Goal: Task Accomplishment & Management: Use online tool/utility

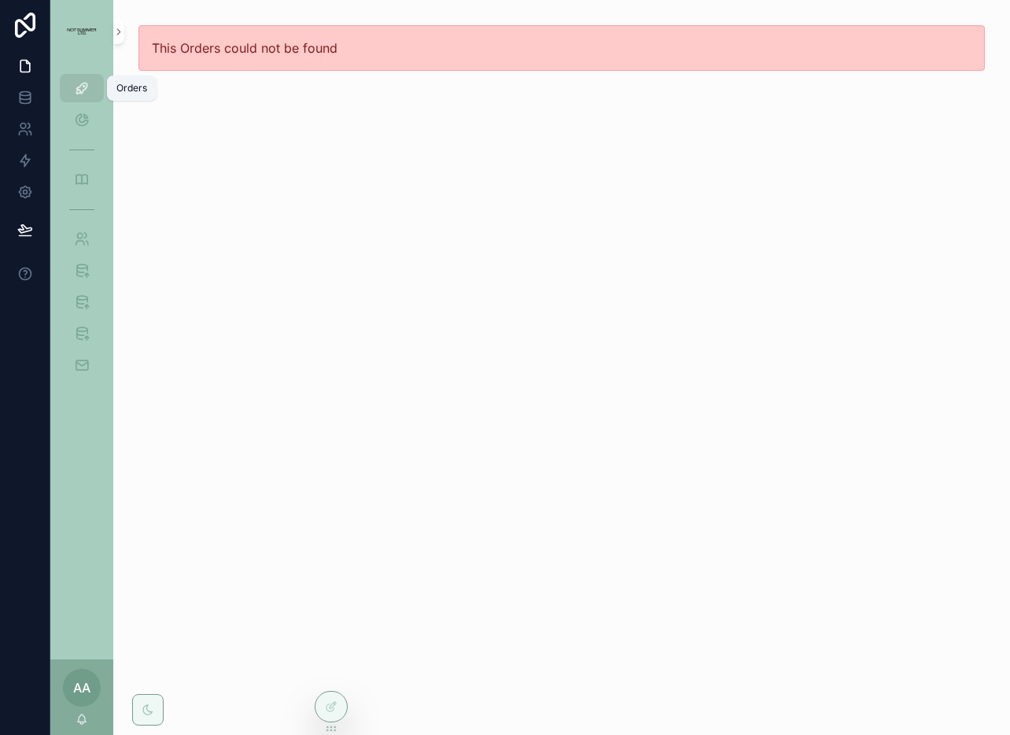
click at [88, 88] on icon "scrollable content" at bounding box center [82, 88] width 16 height 16
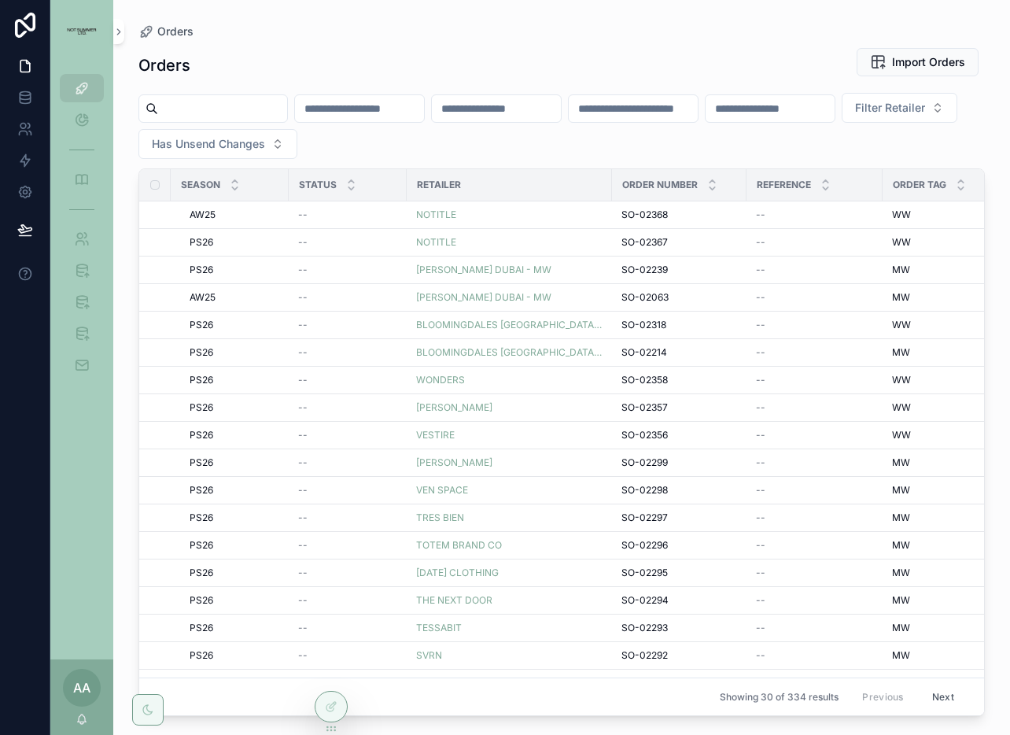
click at [269, 113] on input "scrollable content" at bounding box center [222, 109] width 129 height 22
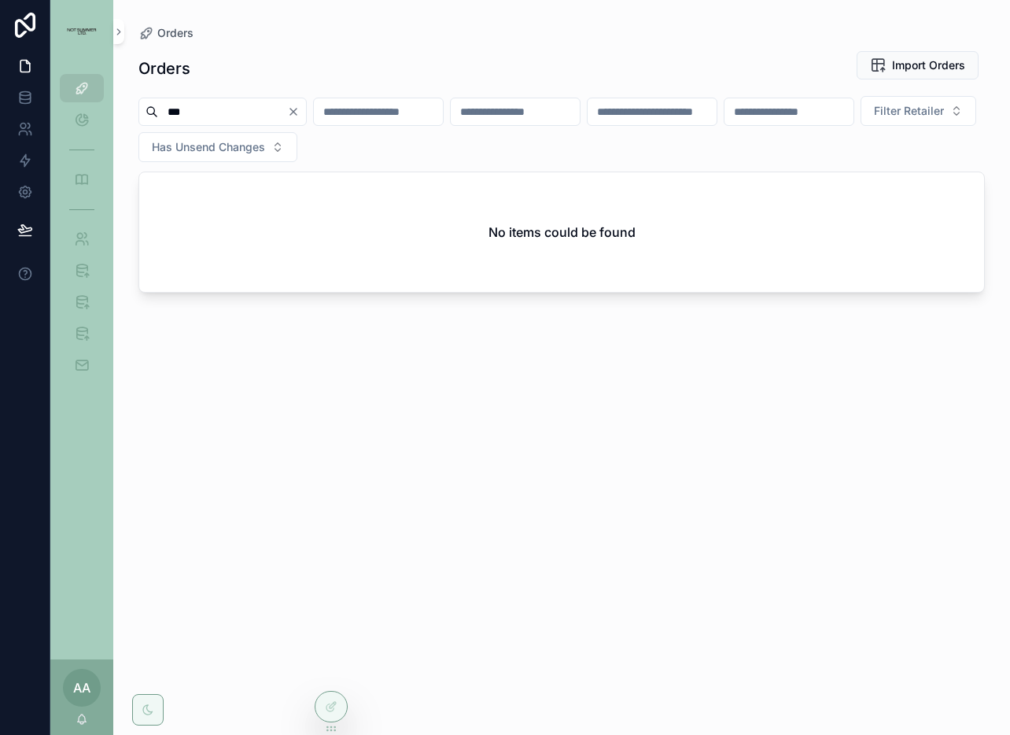
type input "***"
click at [300, 114] on icon "Clear" at bounding box center [293, 111] width 13 height 13
click at [855, 119] on span "Filter Retailer" at bounding box center [890, 111] width 70 height 16
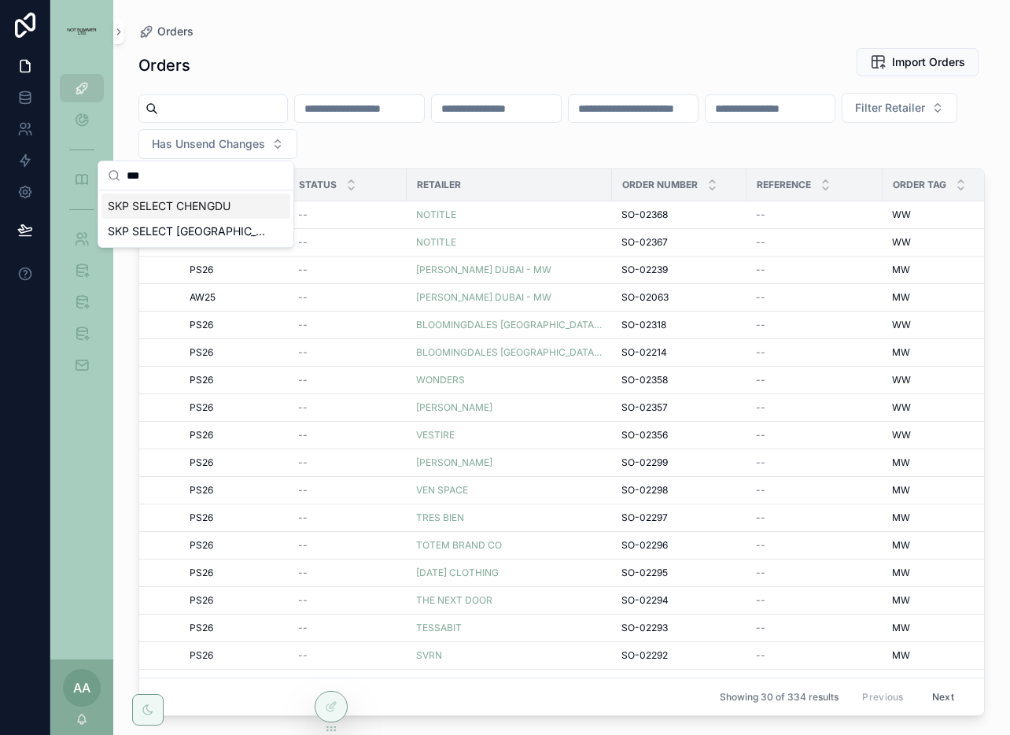
type input "***"
click at [179, 204] on span "SKP SELECT CHENGDU" at bounding box center [169, 206] width 123 height 16
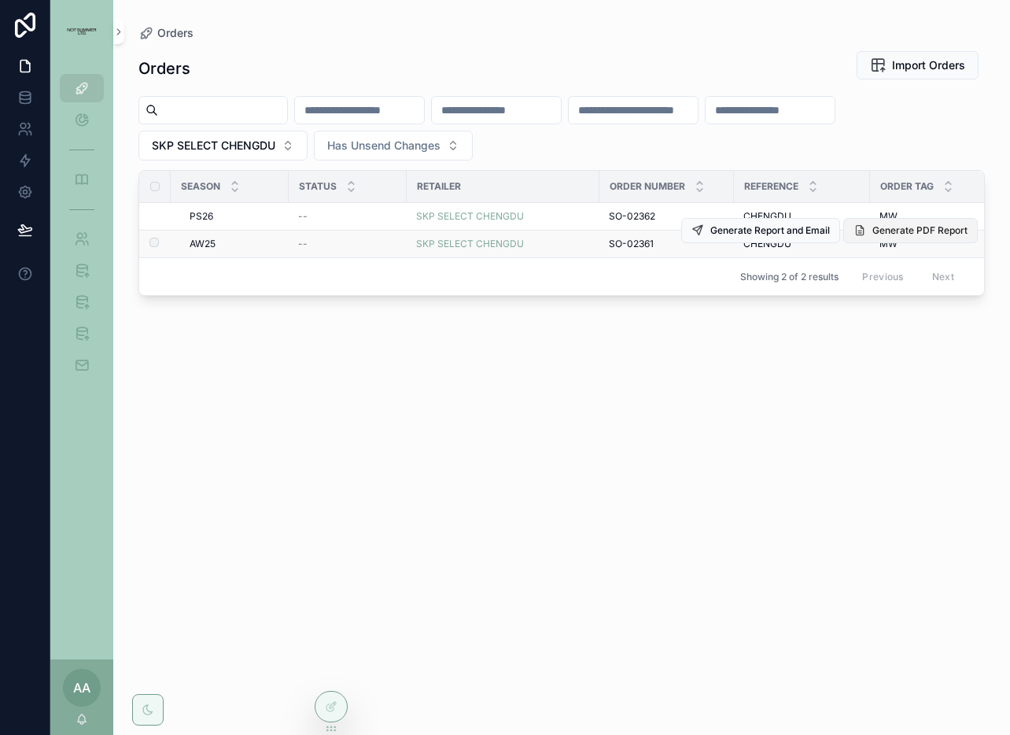
click at [901, 239] on button "Generate PDF Report" at bounding box center [910, 230] width 135 height 25
click at [550, 241] on div "SKP SELECT CHENGDU" at bounding box center [503, 244] width 174 height 13
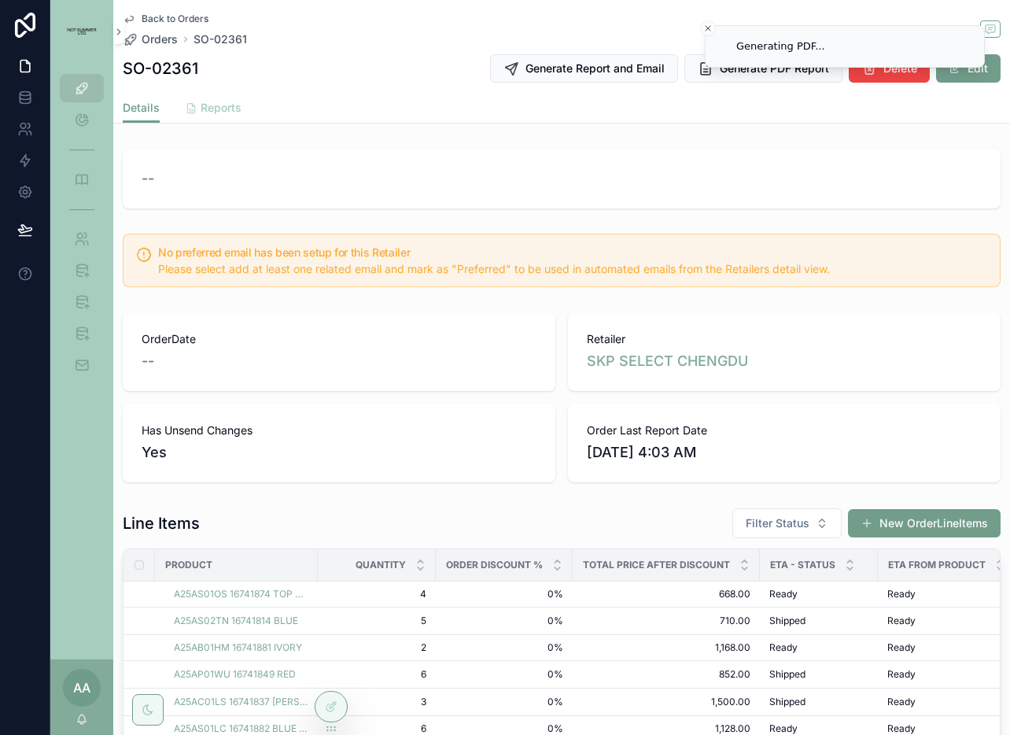
click at [190, 106] on icon "scrollable content" at bounding box center [191, 108] width 13 height 13
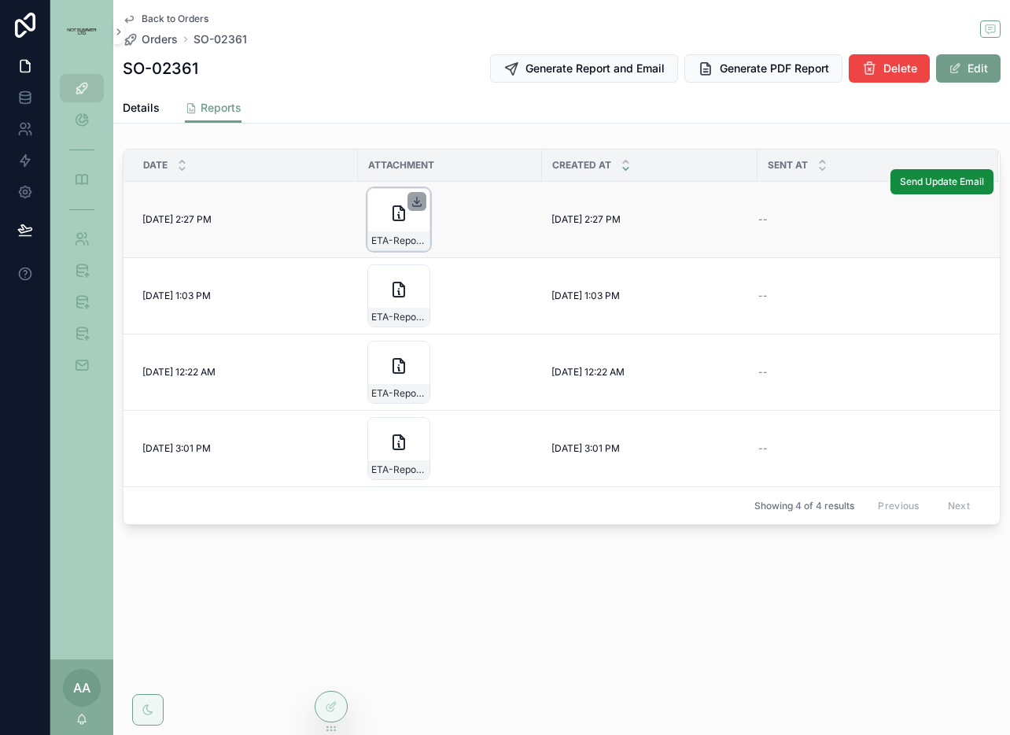
click at [420, 197] on icon "scrollable content" at bounding box center [417, 201] width 13 height 13
click at [175, 17] on span "Back to Orders" at bounding box center [175, 19] width 67 height 13
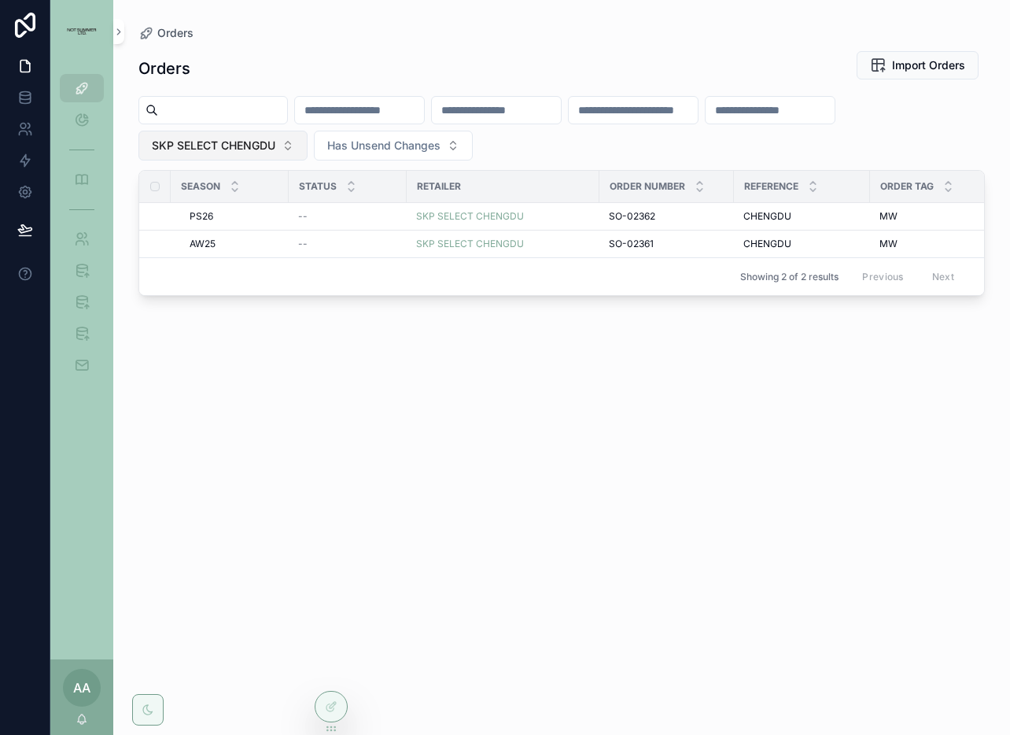
click at [245, 144] on span "SKP SELECT CHENGDU" at bounding box center [214, 146] width 124 height 16
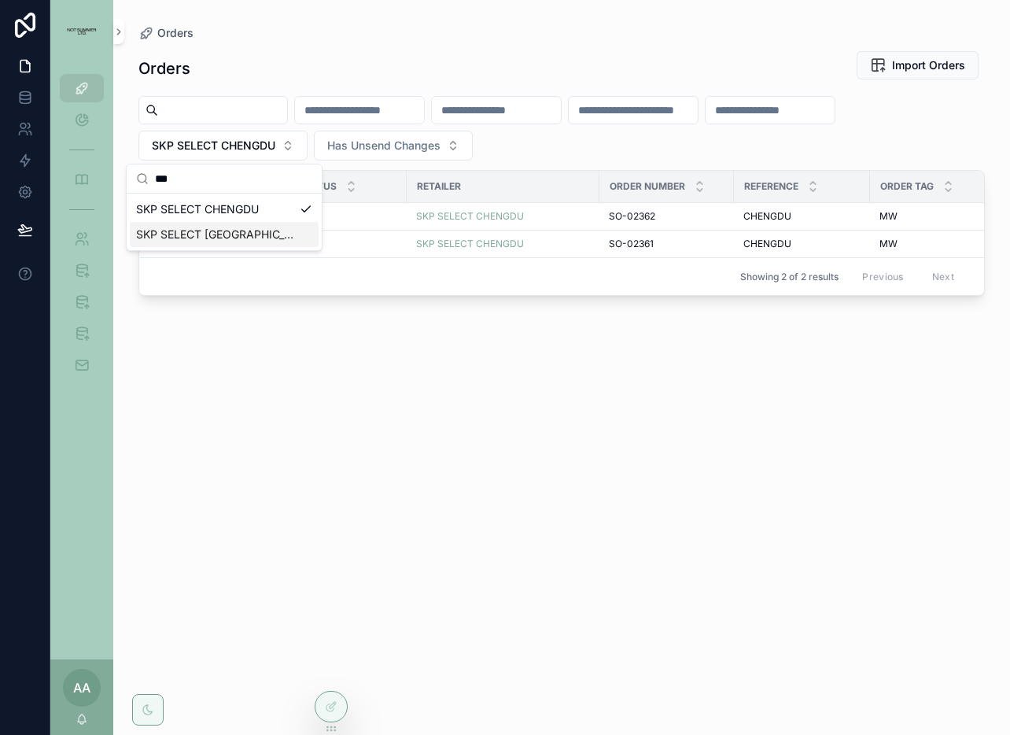
type input "***"
click at [242, 237] on span "SKP SELECT [GEOGRAPHIC_DATA]" at bounding box center [214, 235] width 157 height 16
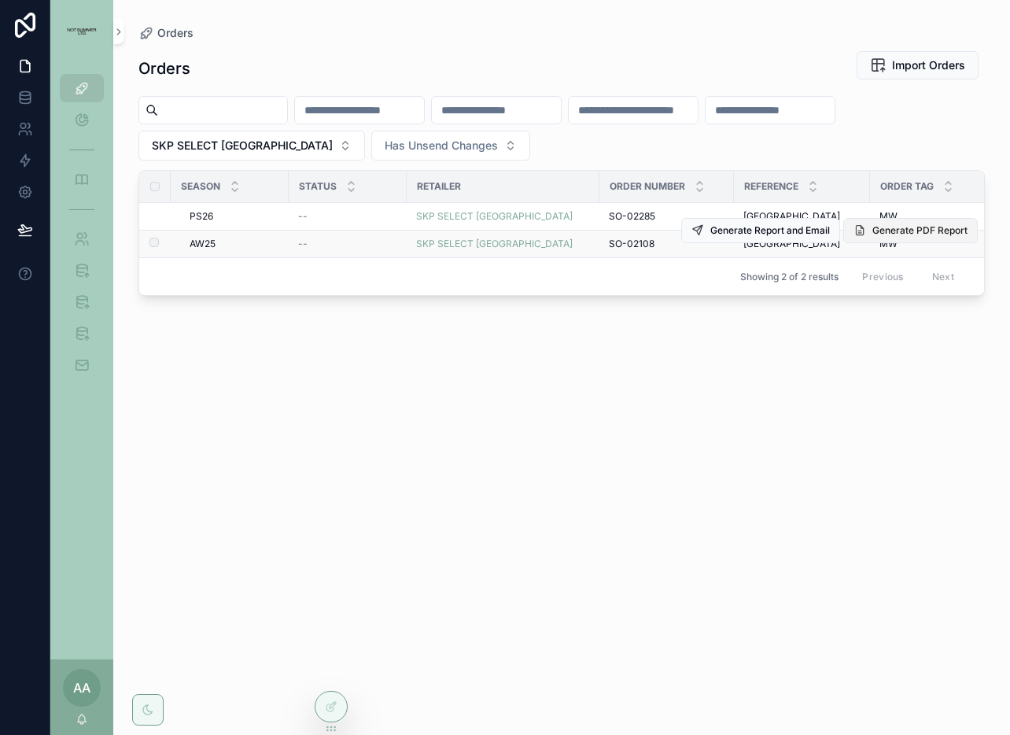
click at [924, 233] on span "Generate PDF Report" at bounding box center [920, 230] width 95 height 13
click at [548, 244] on div "SKP SELECT [GEOGRAPHIC_DATA]" at bounding box center [503, 244] width 174 height 13
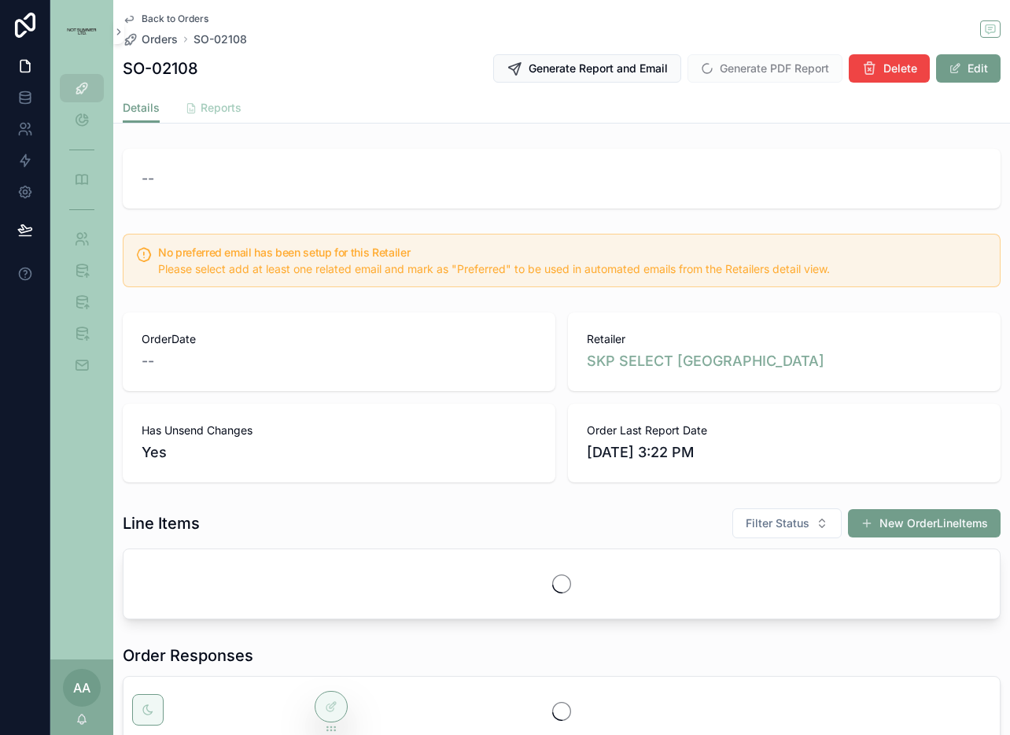
click at [218, 108] on span "Reports" at bounding box center [221, 108] width 41 height 16
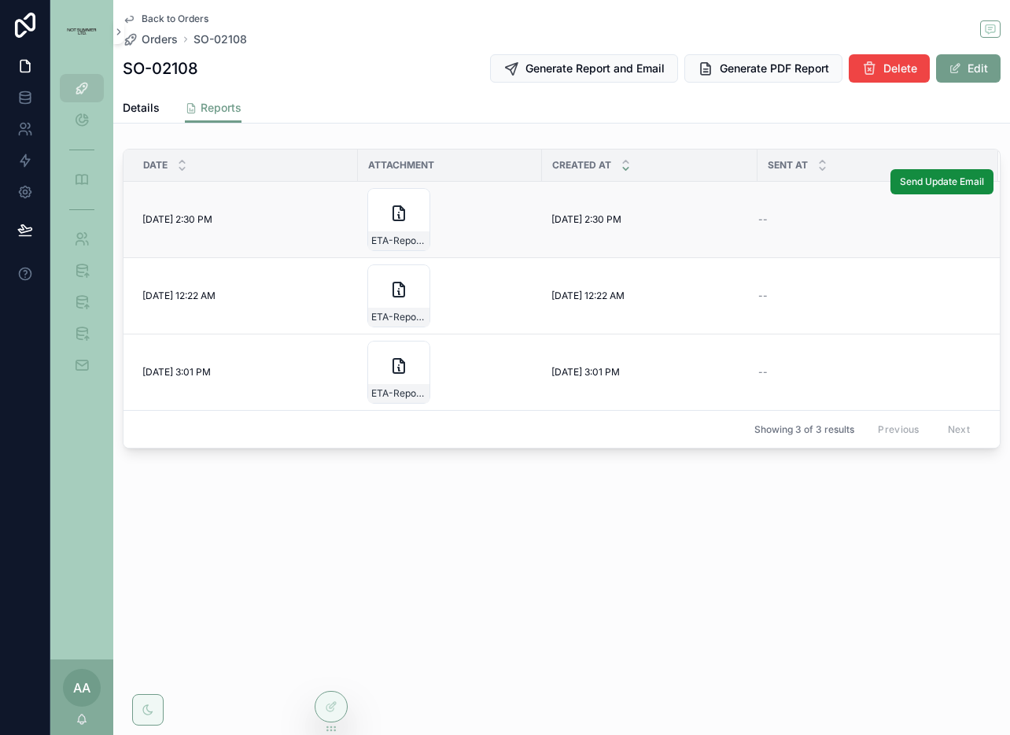
click at [570, 196] on td "[DATE] 2:30 PM [DATE] 2:30 PM" at bounding box center [650, 220] width 216 height 76
click at [414, 202] on icon "scrollable content" at bounding box center [417, 201] width 13 height 13
click at [416, 199] on icon "scrollable content" at bounding box center [417, 201] width 13 height 13
click at [171, 36] on span "Orders" at bounding box center [160, 39] width 36 height 16
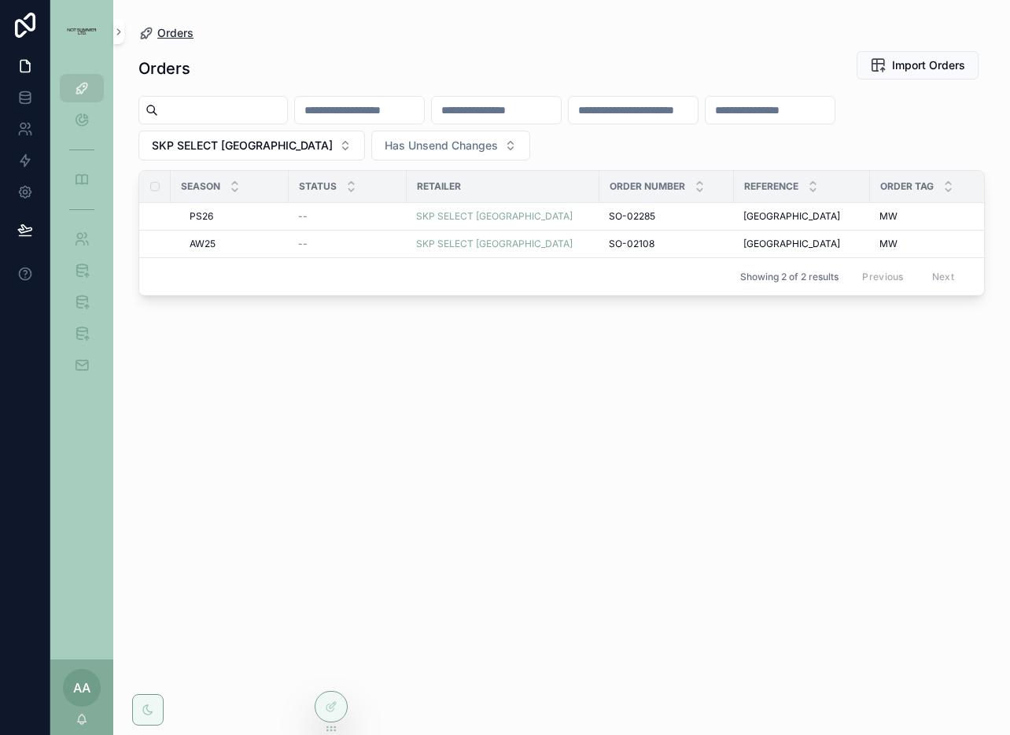
click at [180, 32] on span "Orders" at bounding box center [175, 33] width 36 height 16
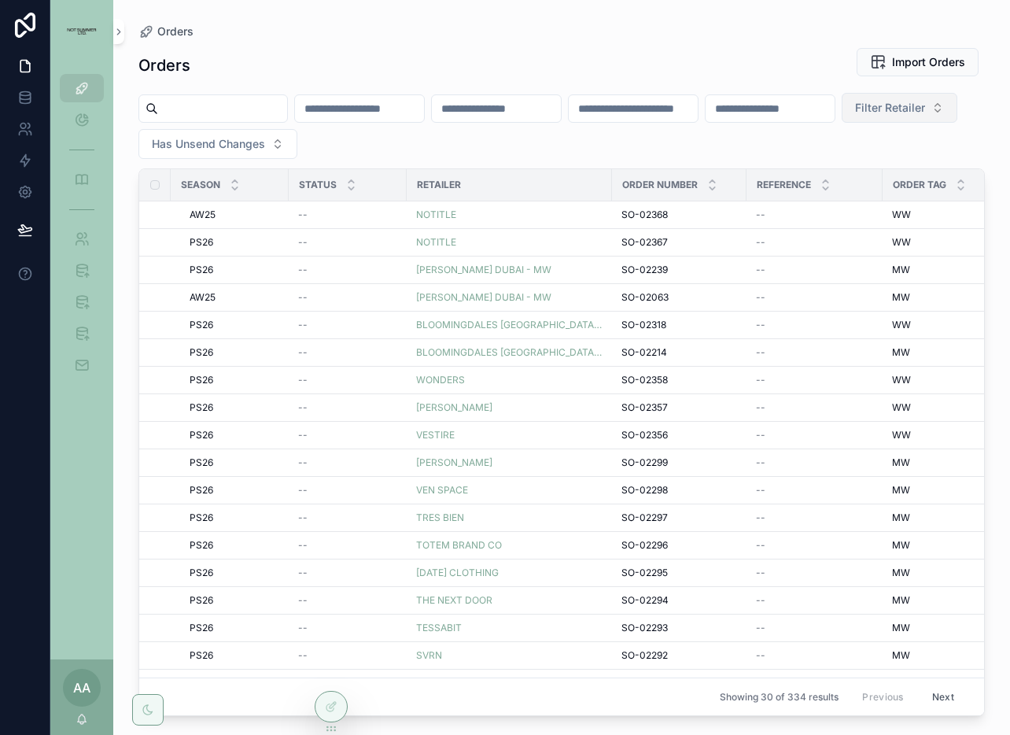
click at [855, 116] on span "Filter Retailer" at bounding box center [890, 108] width 70 height 16
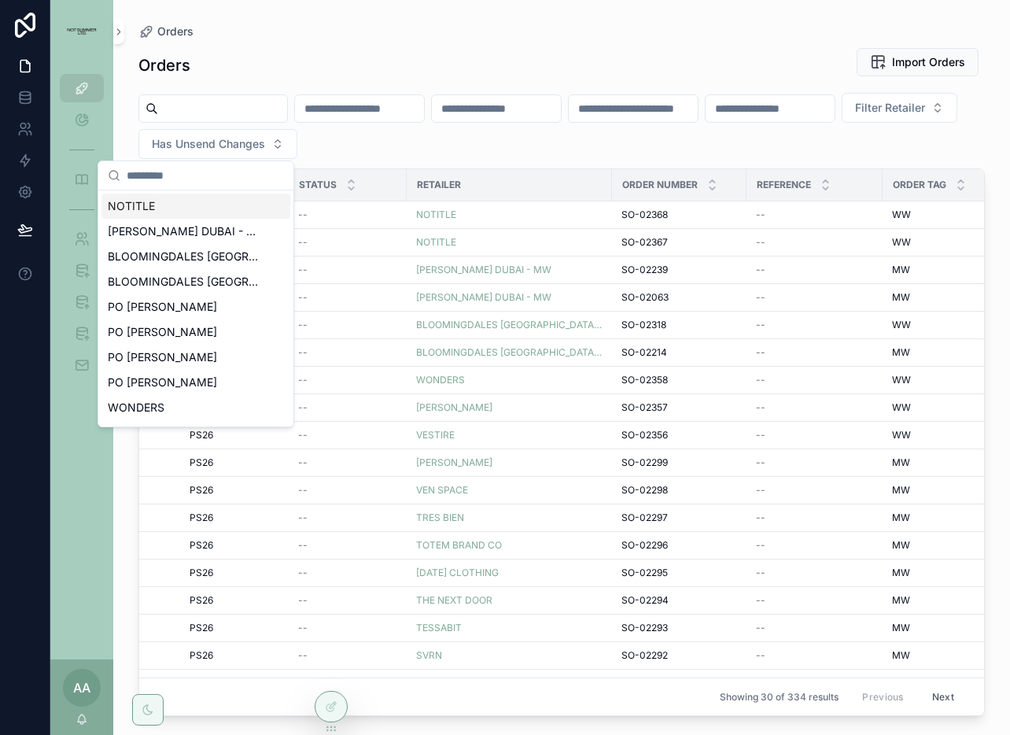
click at [201, 208] on div "NOTITLE" at bounding box center [195, 206] width 189 height 25
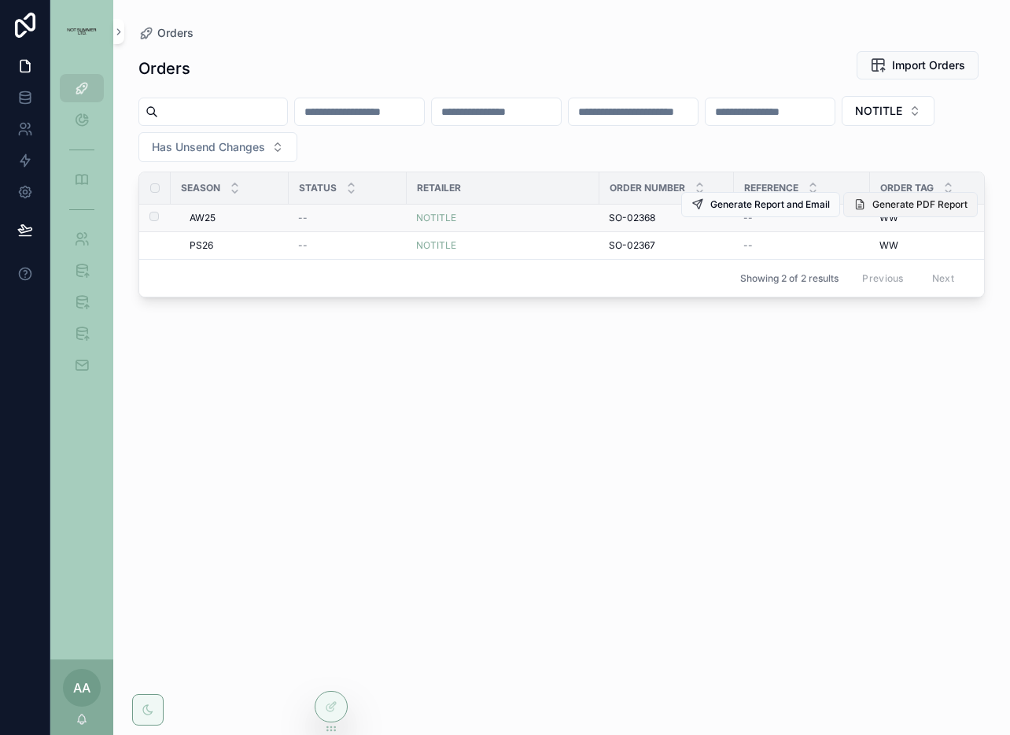
click at [900, 210] on button "Generate PDF Report" at bounding box center [910, 204] width 135 height 25
click at [485, 212] on div "NOTITLE" at bounding box center [503, 218] width 174 height 13
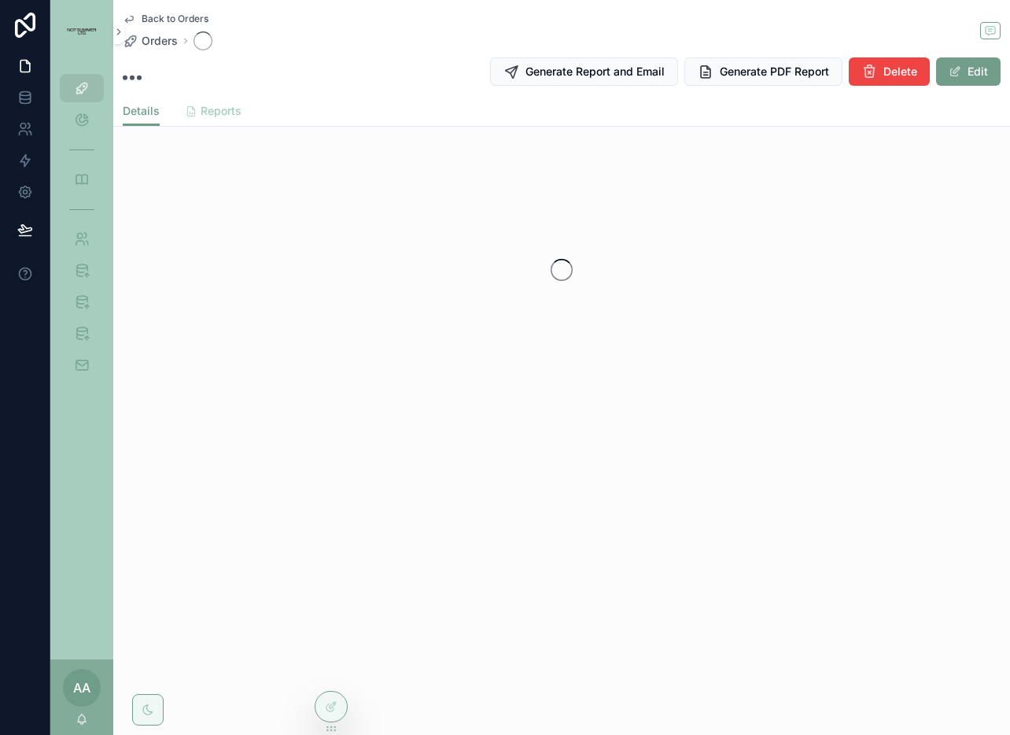
click at [194, 109] on icon "scrollable content" at bounding box center [191, 111] width 13 height 13
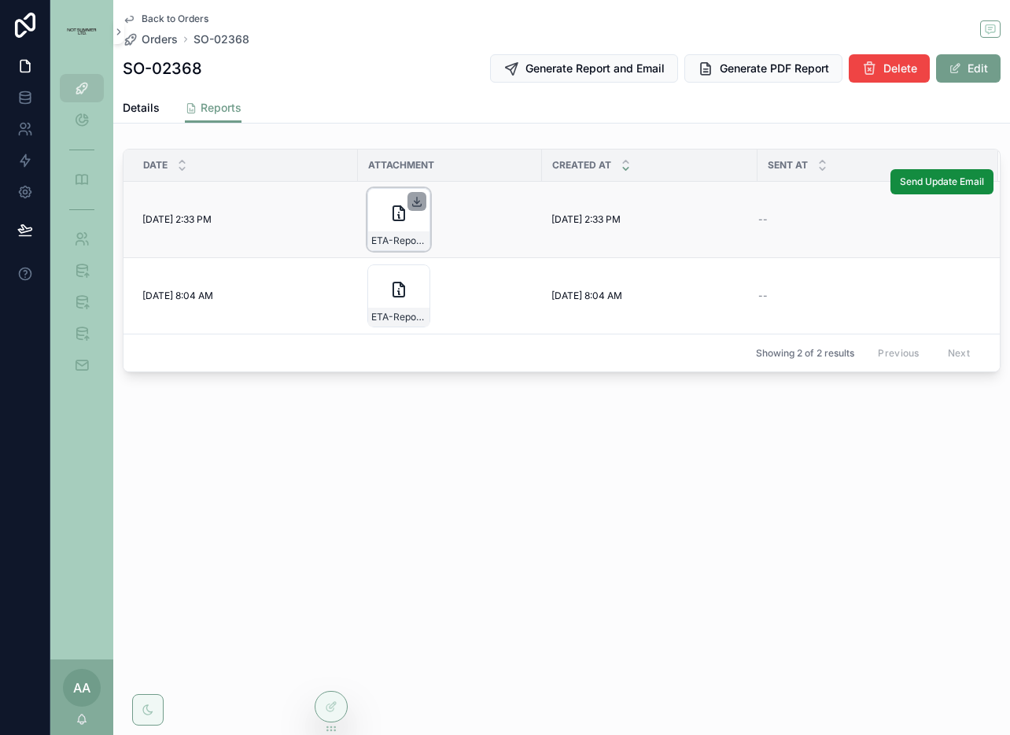
click at [417, 203] on icon "scrollable content" at bounding box center [417, 200] width 0 height 6
